Goal: Task Accomplishment & Management: Manage account settings

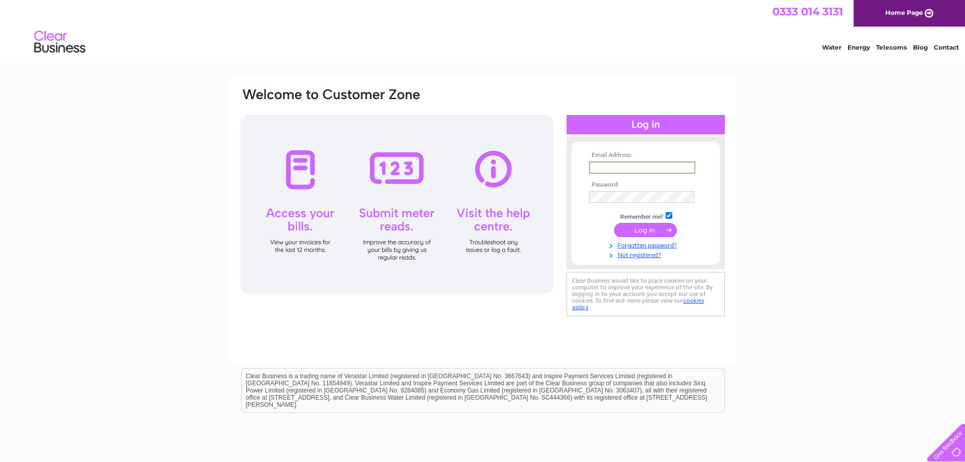
type input "[PERSON_NAME][EMAIL_ADDRESS][DOMAIN_NAME]"
click at [658, 227] on input "submit" at bounding box center [645, 229] width 63 height 14
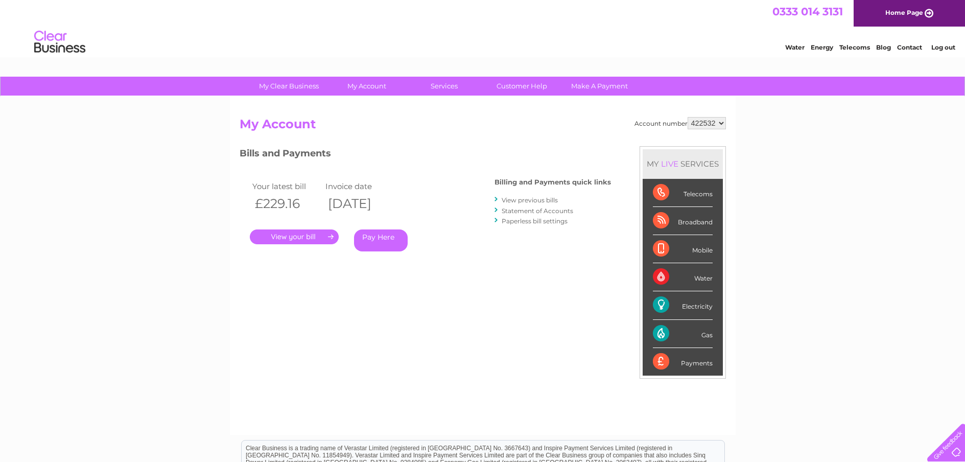
click at [316, 239] on link "." at bounding box center [294, 236] width 89 height 15
click at [321, 231] on link "." at bounding box center [294, 236] width 89 height 15
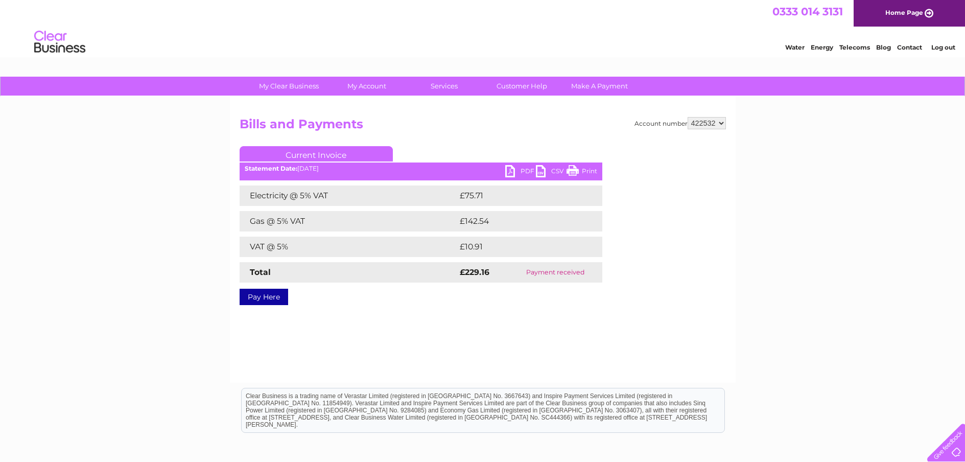
click at [583, 169] on link "Print" at bounding box center [582, 172] width 31 height 15
click at [524, 165] on ul "Current Invoice" at bounding box center [421, 155] width 363 height 19
click at [523, 168] on link "PDF" at bounding box center [520, 172] width 31 height 15
